Goal: Task Accomplishment & Management: Use online tool/utility

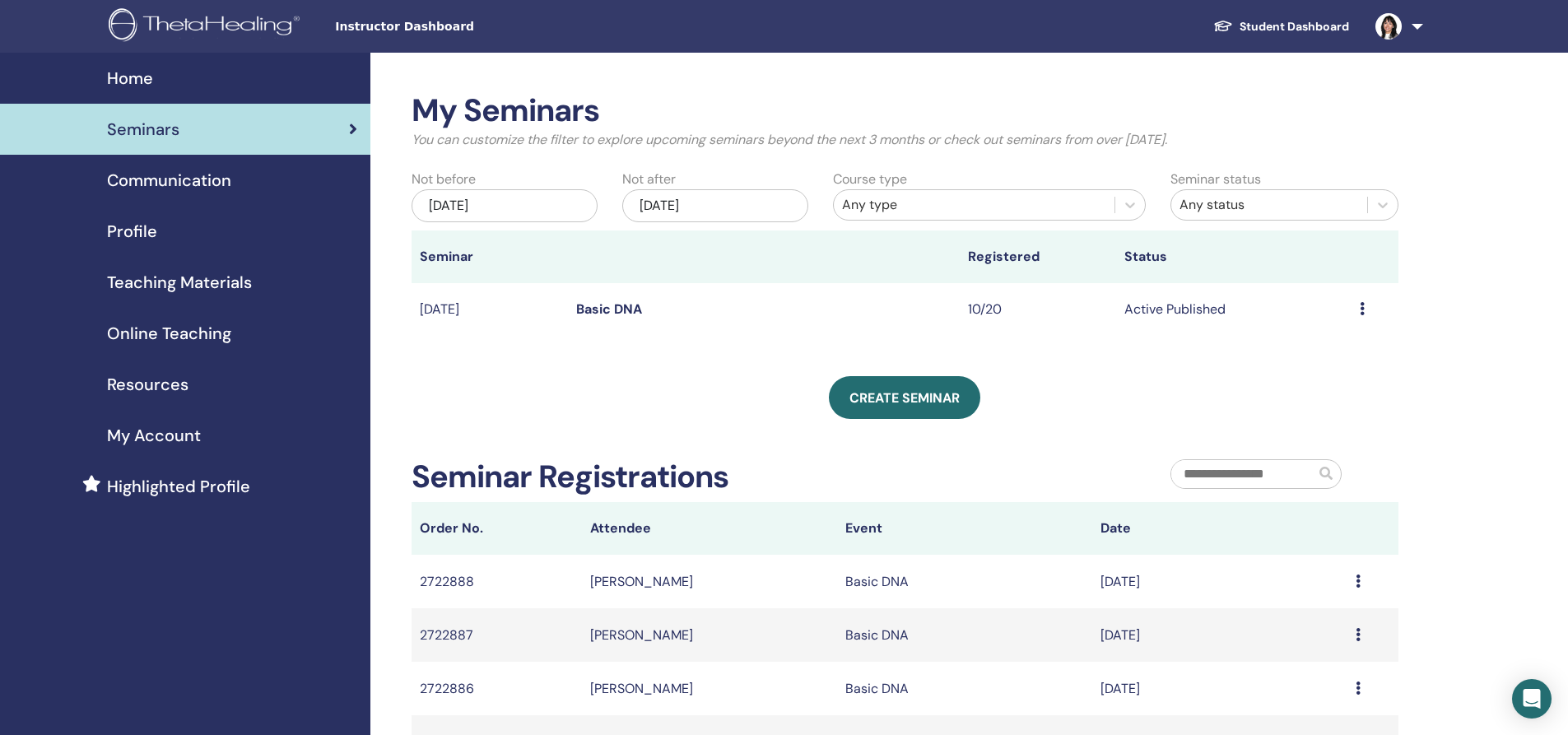
click at [151, 129] on span "Seminars" at bounding box center [143, 129] width 72 height 24
click at [124, 76] on span "Home" at bounding box center [129, 77] width 46 height 24
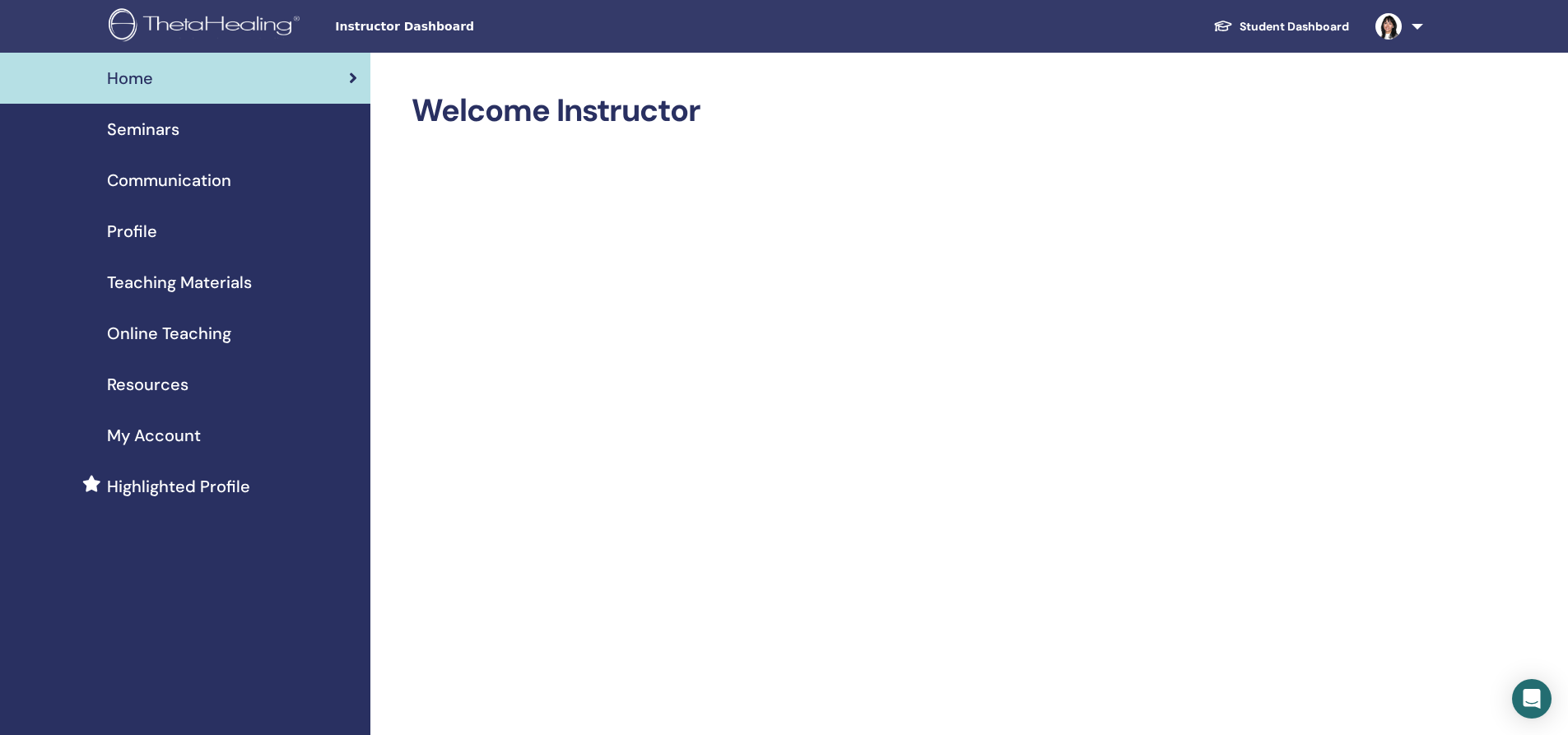
click at [140, 123] on span "Seminars" at bounding box center [143, 129] width 72 height 24
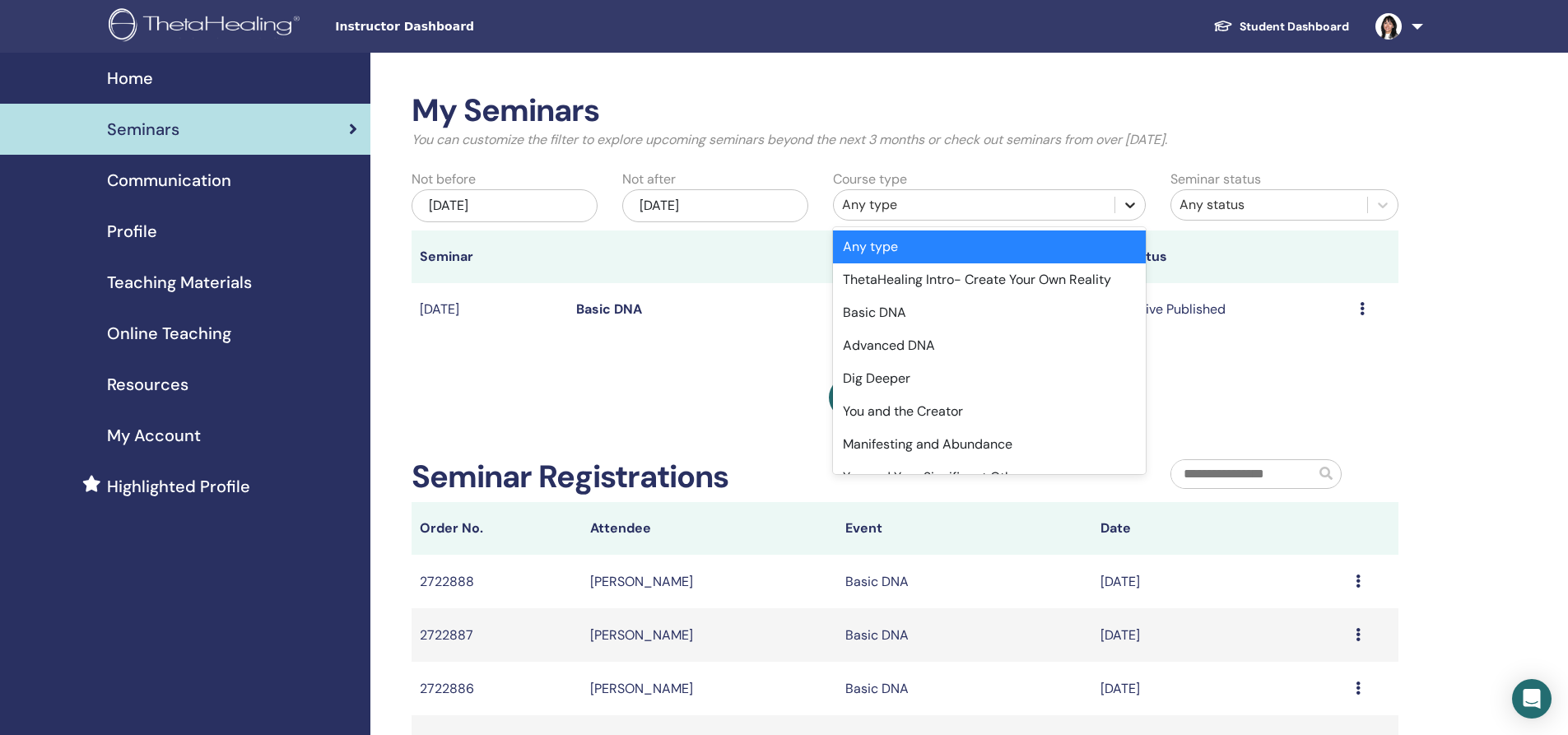
click at [1131, 210] on icon at bounding box center [1130, 205] width 17 height 17
click at [876, 379] on div "Dig Deeper" at bounding box center [989, 378] width 313 height 33
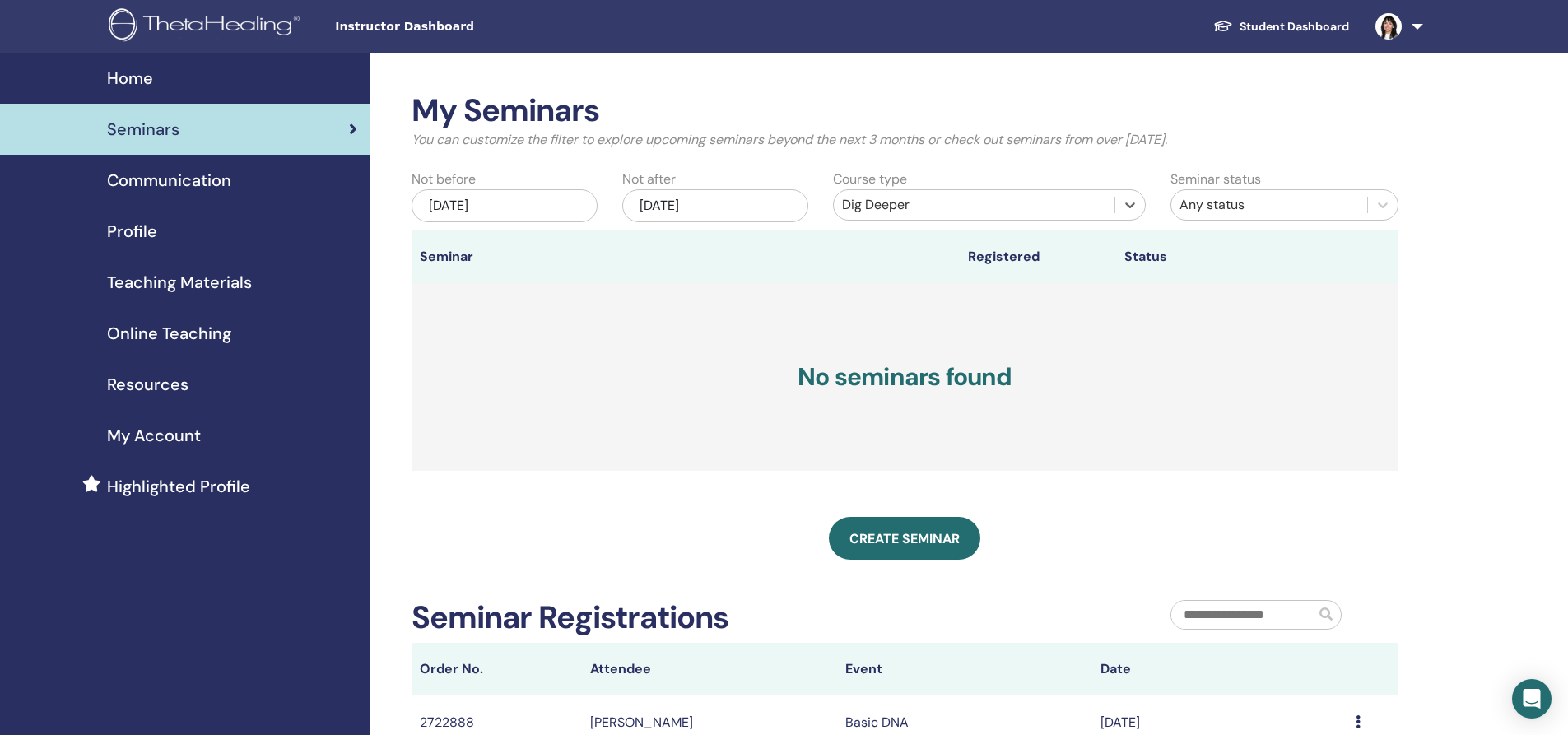
click at [499, 210] on div "May/28, 2025" at bounding box center [504, 205] width 186 height 33
click at [422, 250] on span "Previous Month" at bounding box center [422, 250] width 0 height 18
click at [687, 326] on h3 "No seminars found" at bounding box center [905, 376] width 987 height 187
click at [1023, 307] on h3 "No seminars found" at bounding box center [905, 376] width 987 height 187
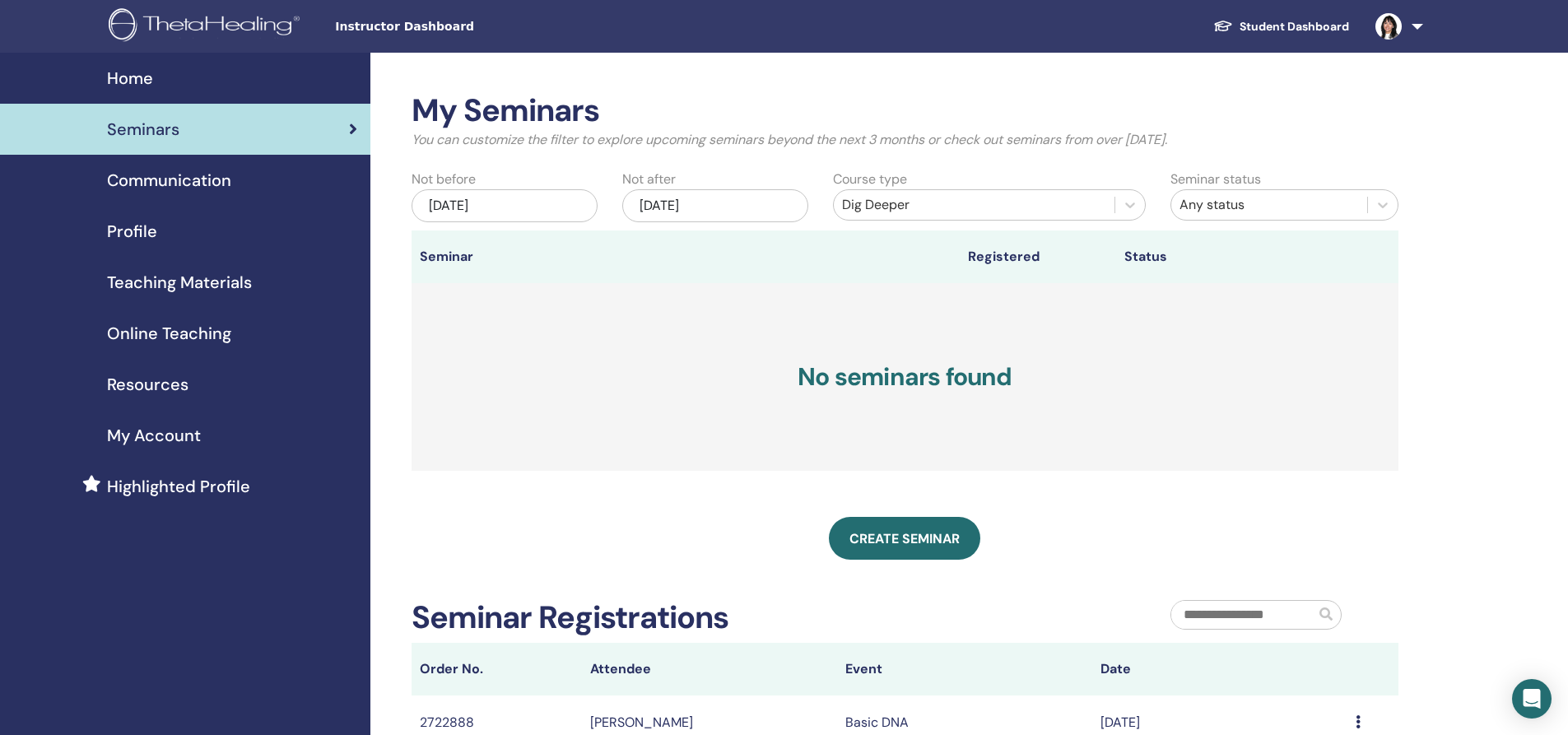
click at [452, 204] on div "May/28, 2025" at bounding box center [504, 205] width 186 height 33
click at [418, 249] on button "Previous Month" at bounding box center [420, 251] width 26 height 26
click at [497, 249] on div "March 2025" at bounding box center [504, 250] width 197 height 14
click at [494, 255] on div "March 2025" at bounding box center [504, 250] width 197 height 14
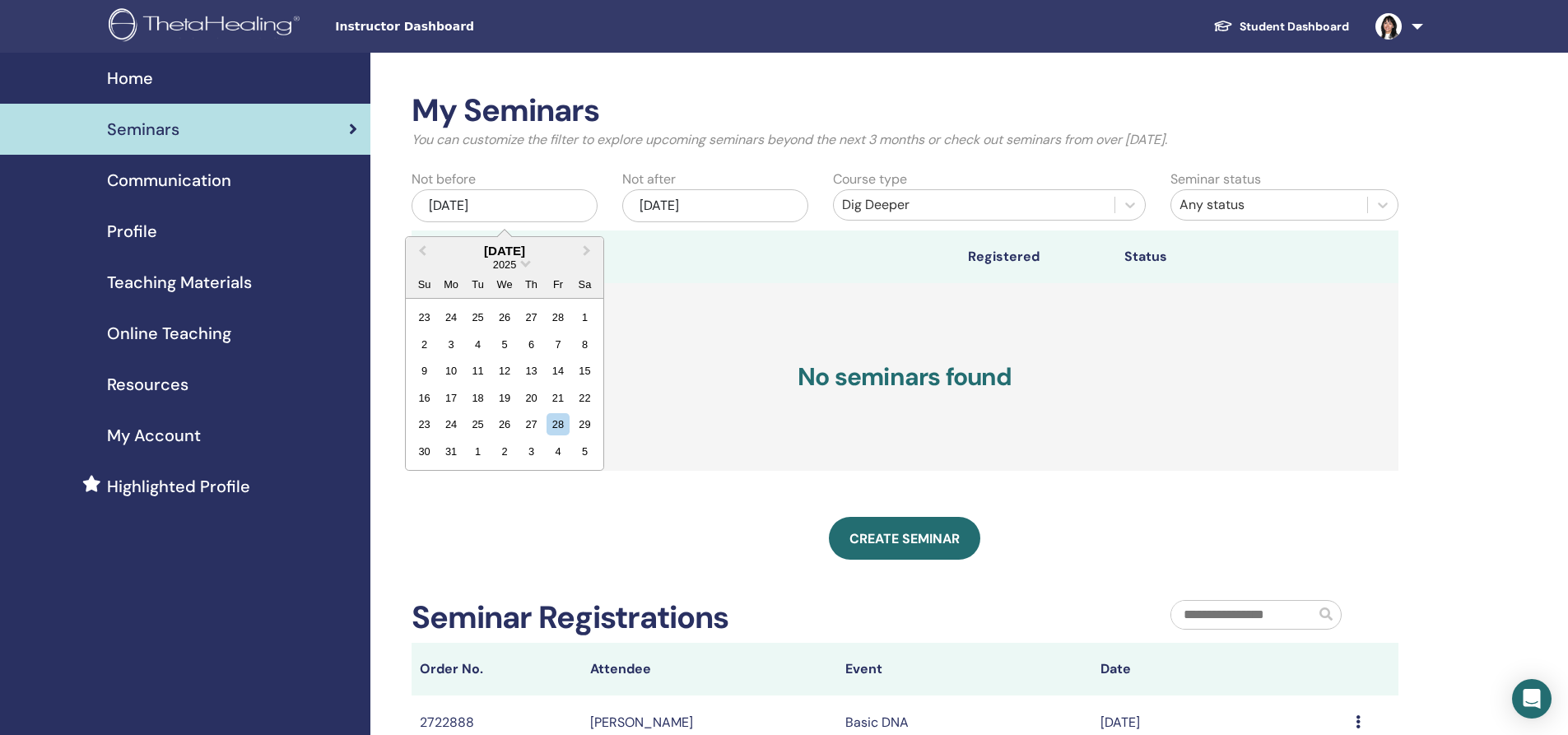
click at [492, 245] on div "March 2025" at bounding box center [504, 250] width 197 height 14
click at [426, 323] on div "23" at bounding box center [424, 317] width 22 height 22
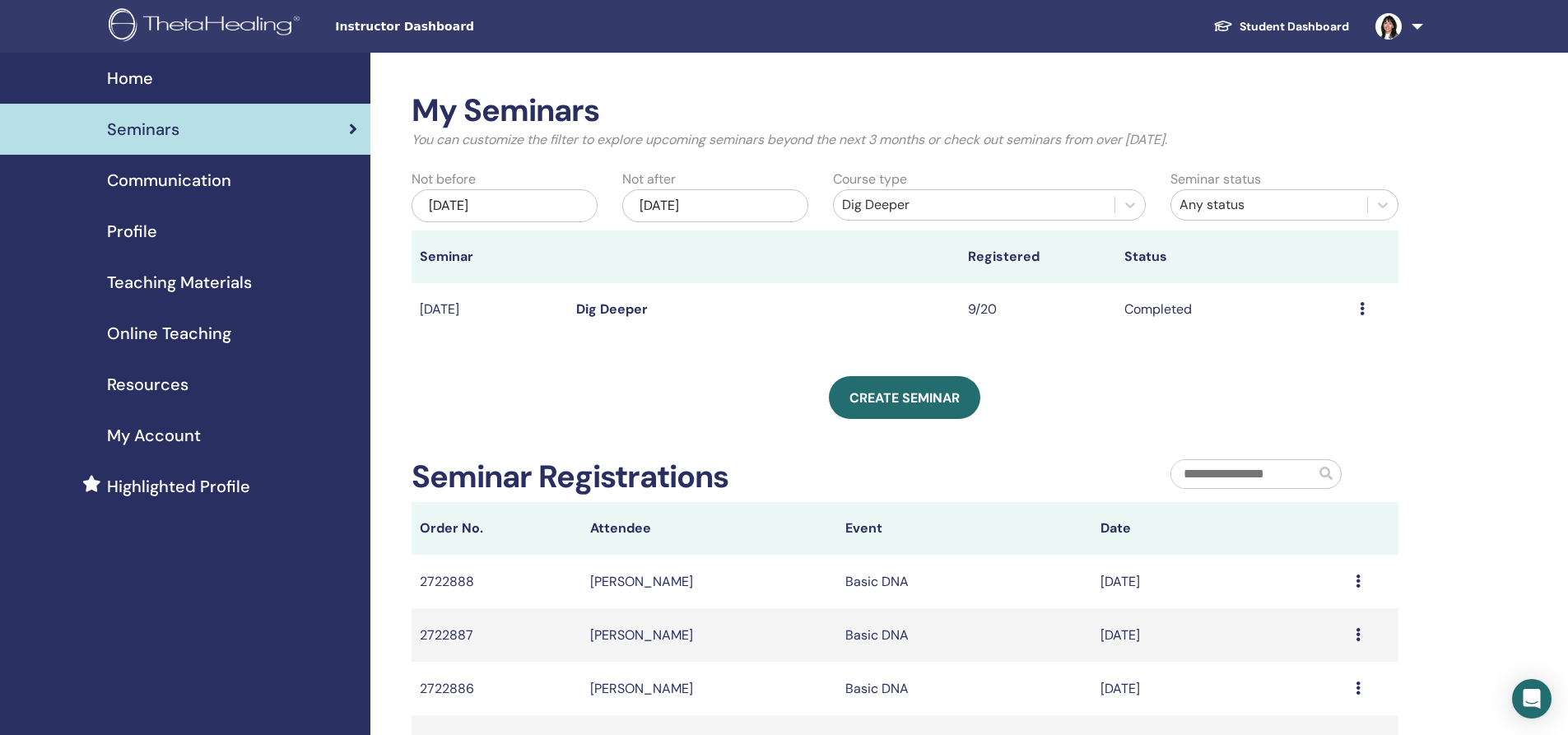
click at [626, 307] on link "Dig Deeper" at bounding box center [612, 309] width 71 height 18
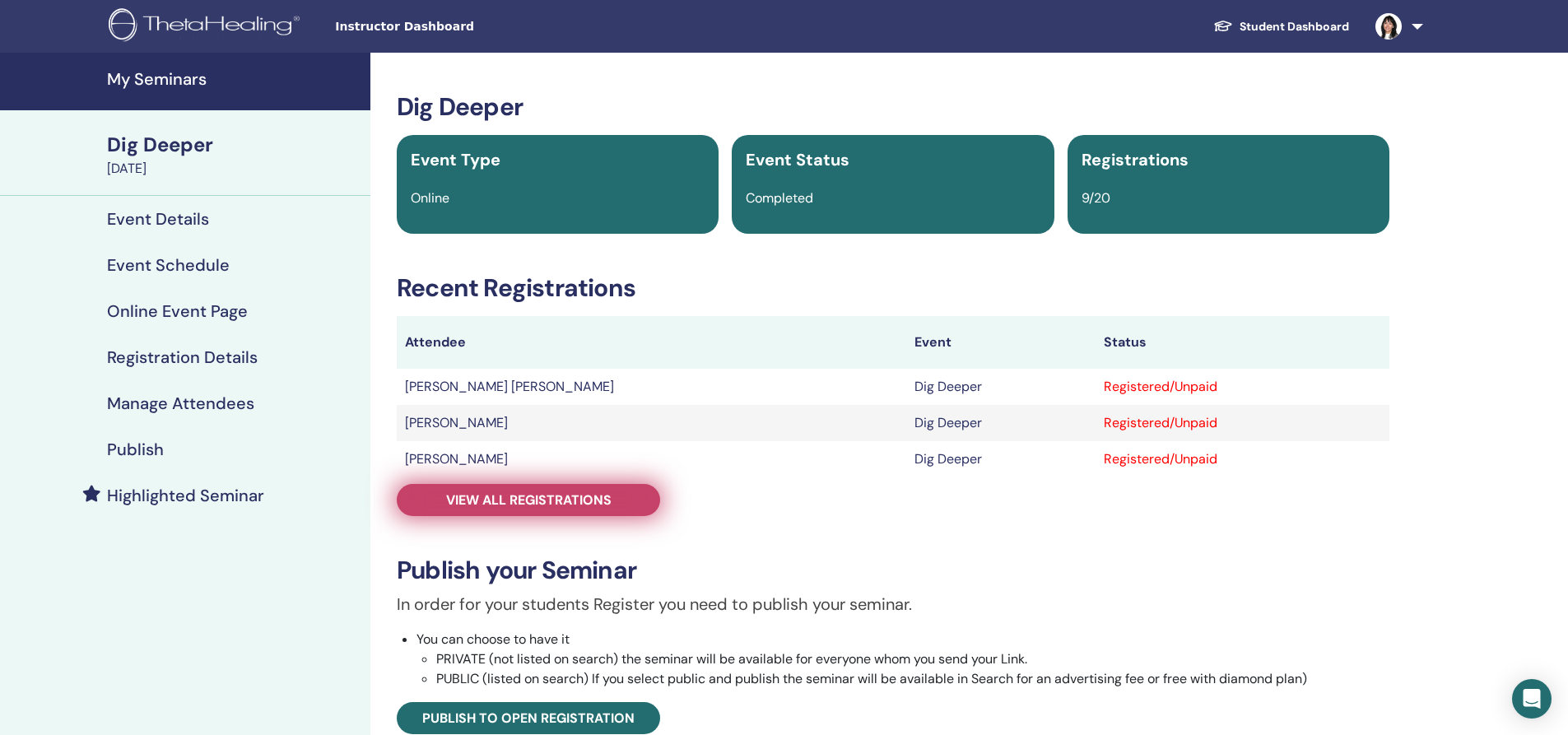
click at [548, 498] on span "View all registrations" at bounding box center [529, 500] width 166 height 18
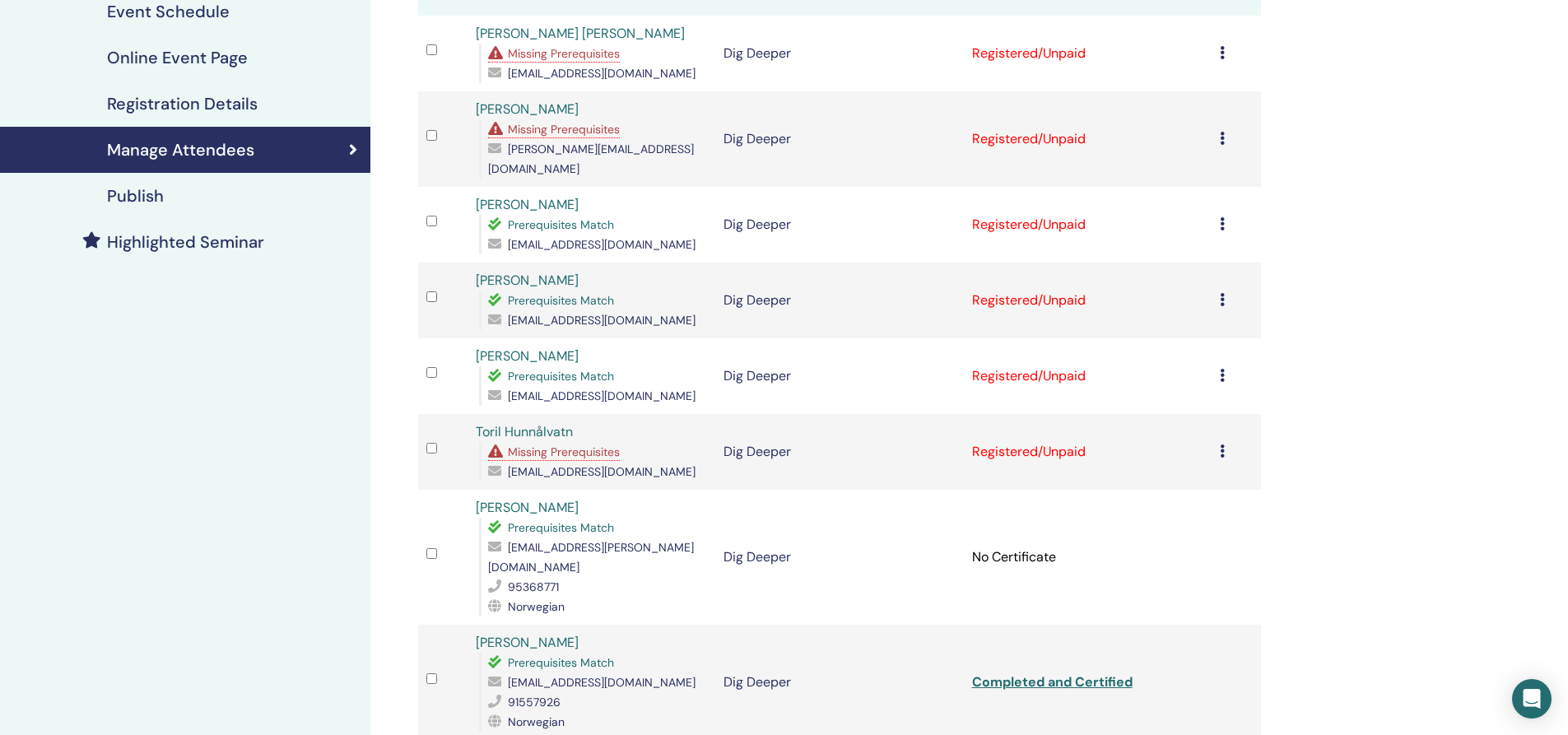
scroll to position [247, 0]
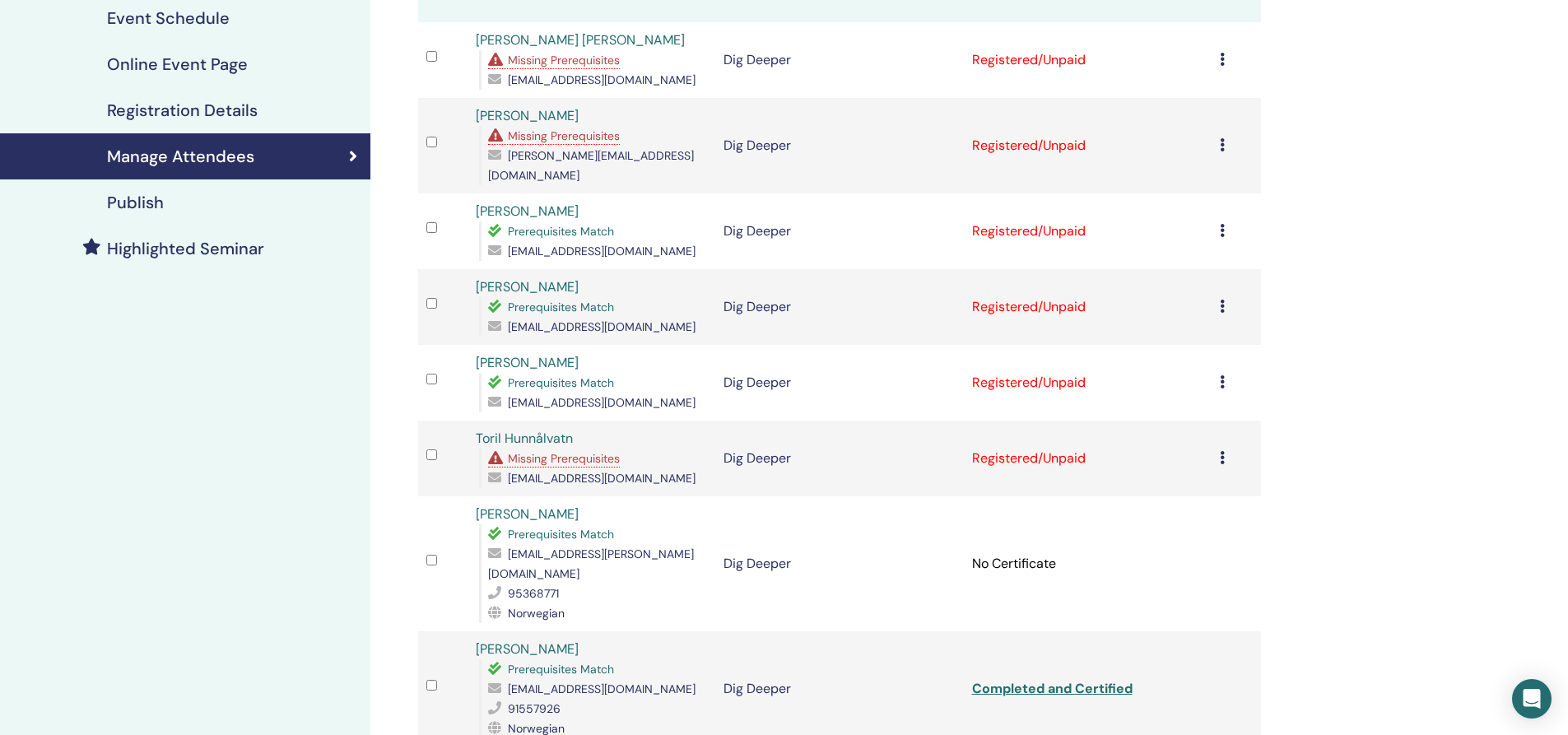
click at [1223, 375] on icon at bounding box center [1223, 382] width 5 height 13
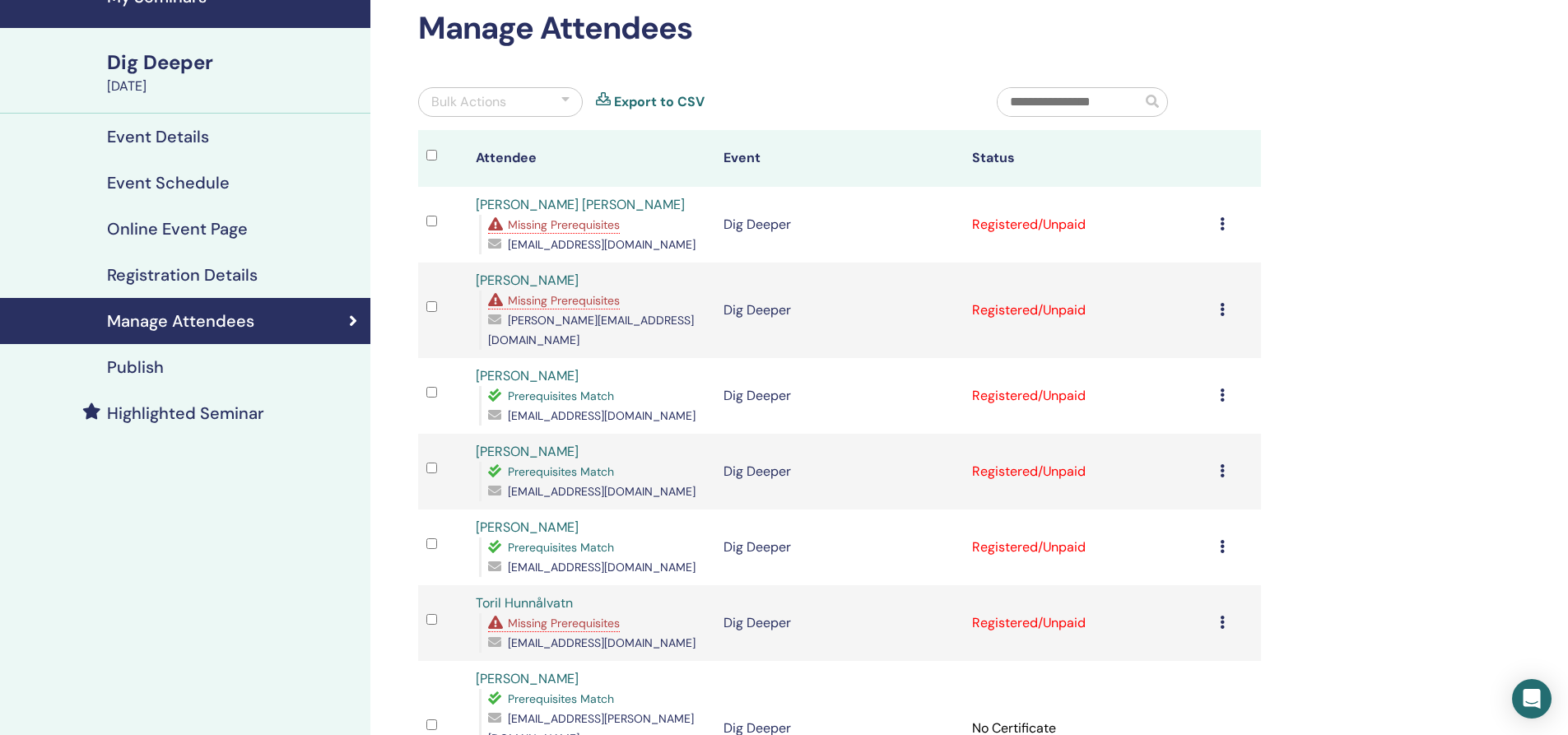
scroll to position [0, 0]
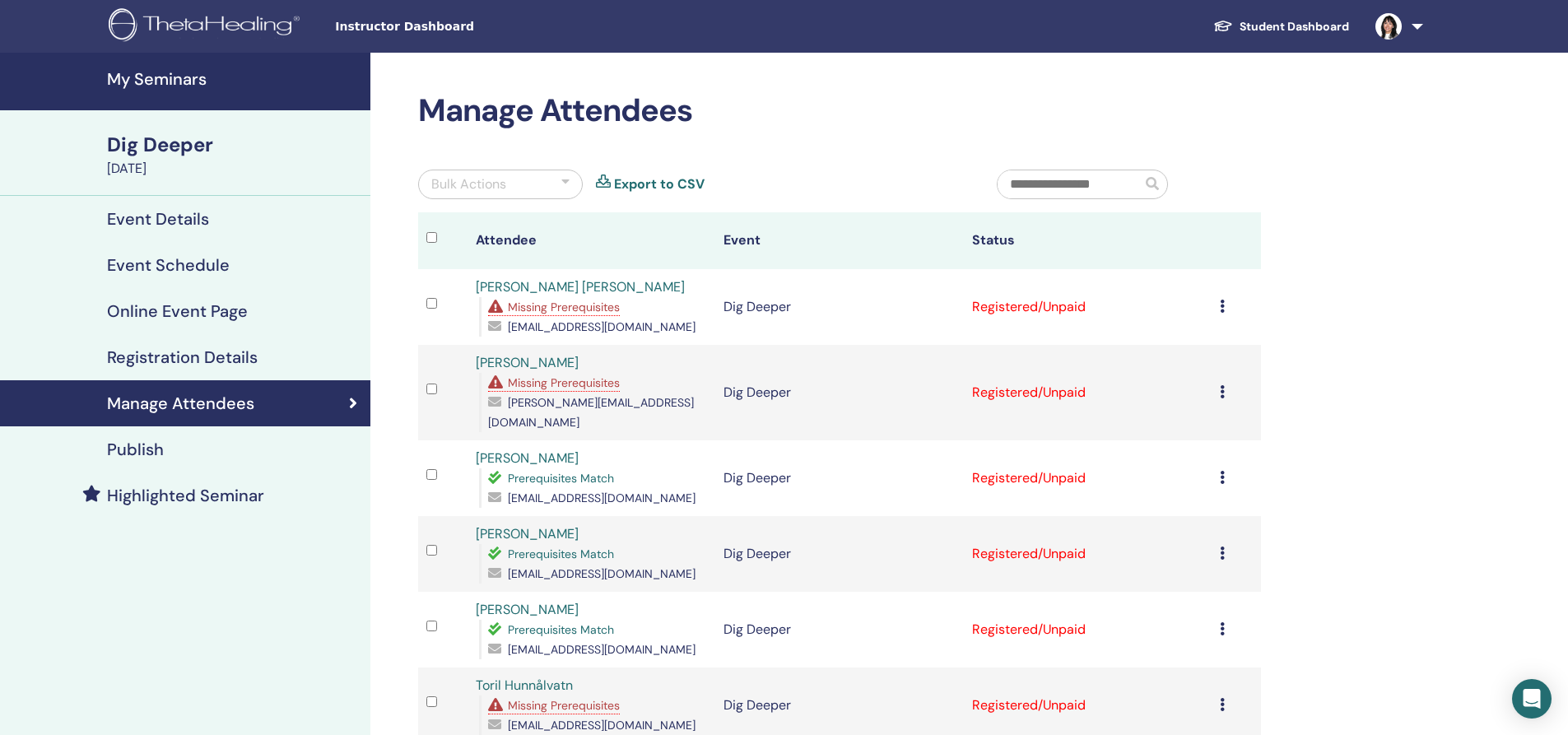
click at [480, 177] on div "Bulk Actions" at bounding box center [468, 185] width 75 height 20
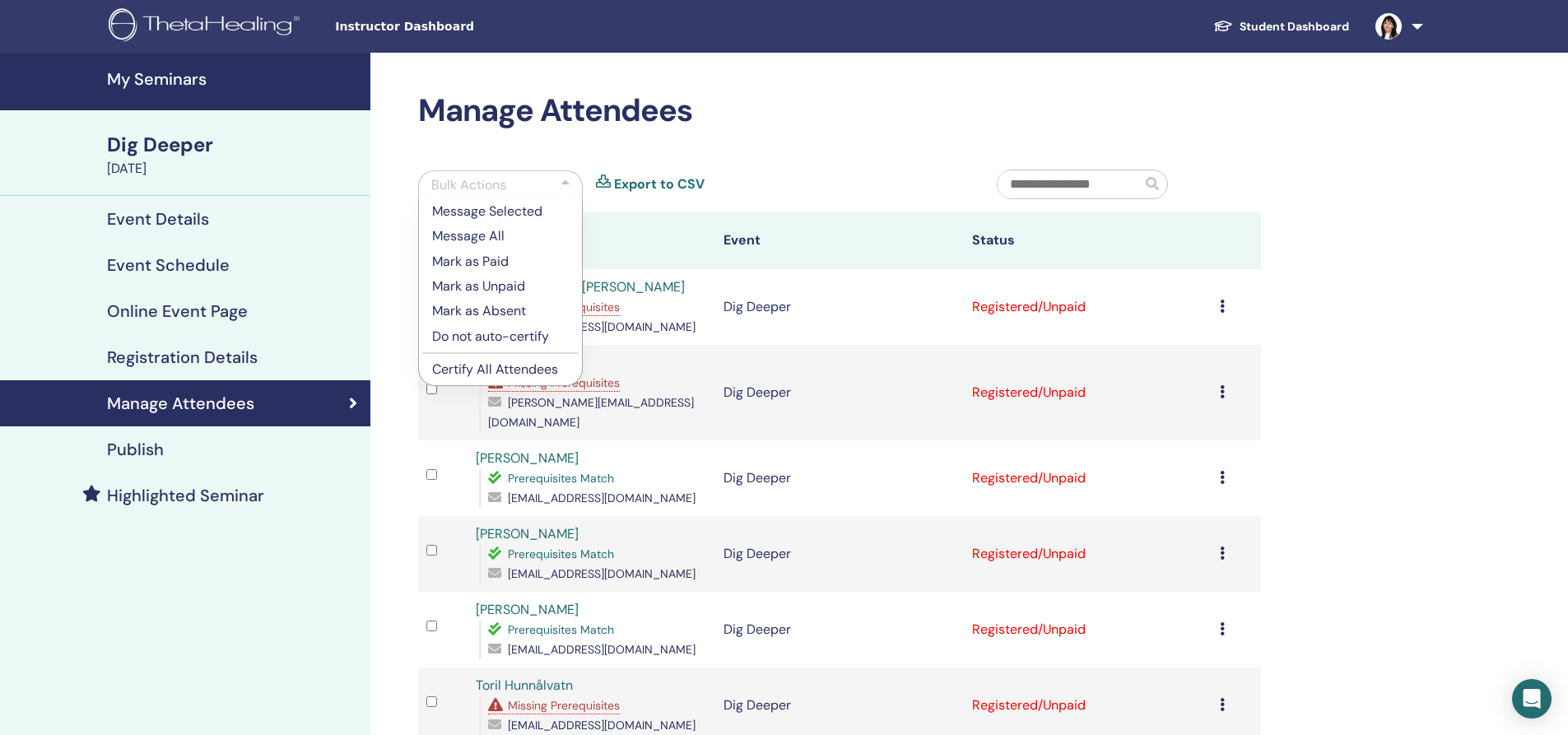
click at [472, 365] on p "Certify All Attendees" at bounding box center [500, 370] width 137 height 20
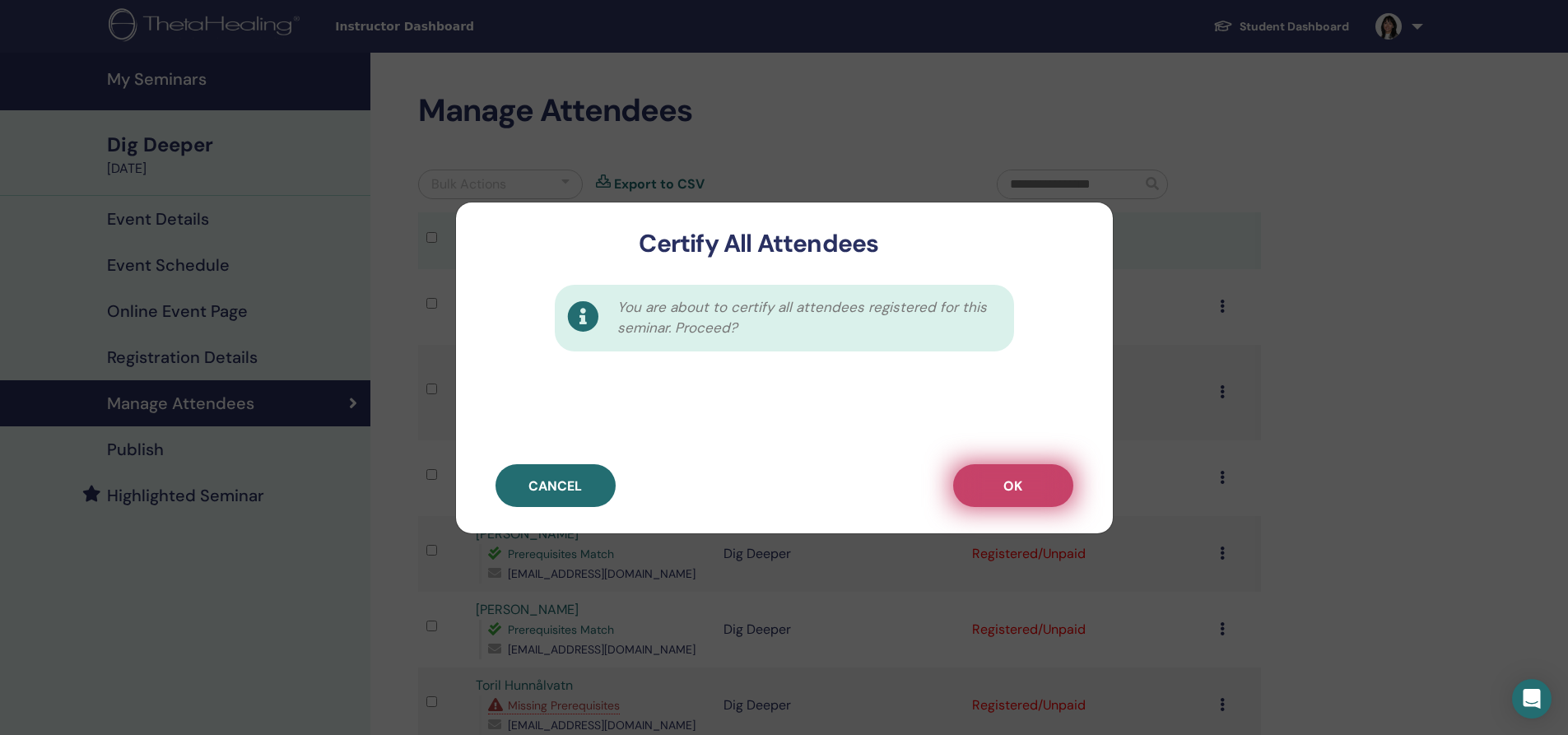
click at [1008, 479] on span "OK" at bounding box center [1013, 486] width 19 height 18
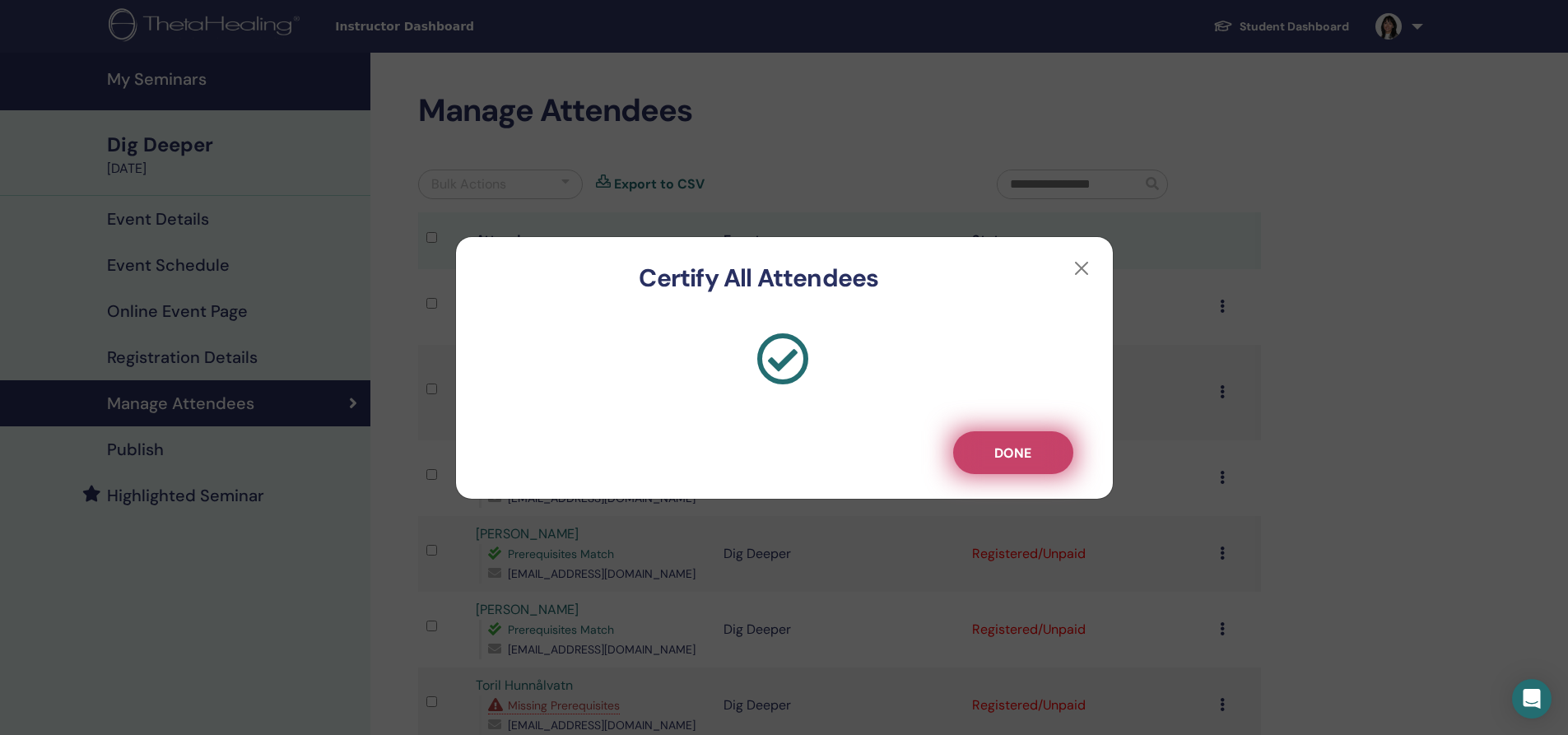
click at [1029, 438] on button "Done" at bounding box center [1013, 452] width 120 height 43
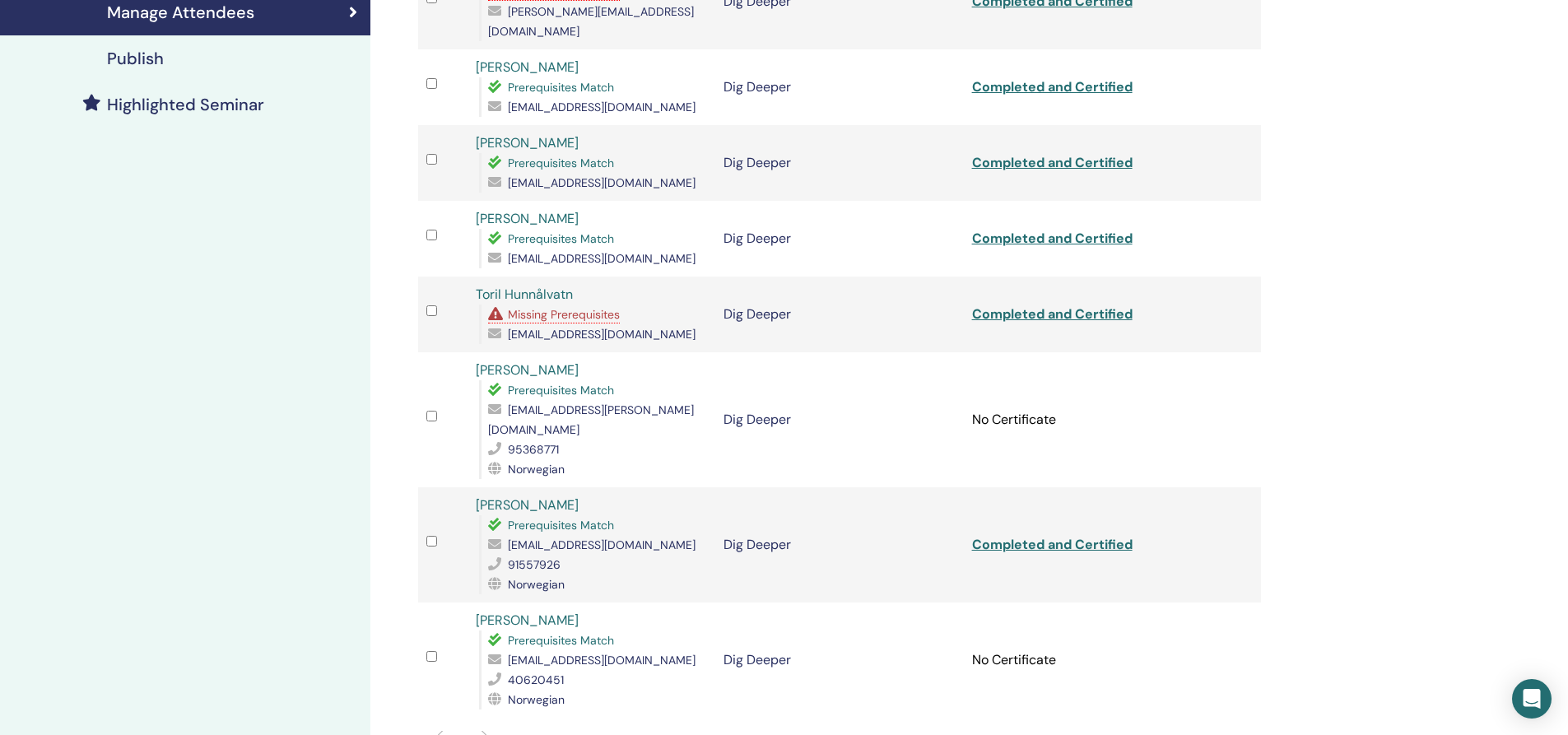
scroll to position [412, 0]
